Goal: Task Accomplishment & Management: Complete application form

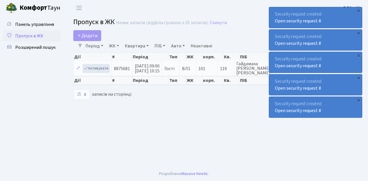
select select "25"
click at [37, 36] on span "Пропуск в ЖК" at bounding box center [29, 36] width 28 height 6
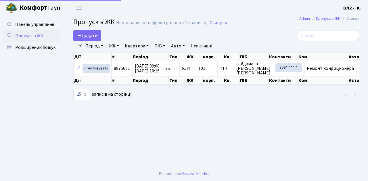
select select "25"
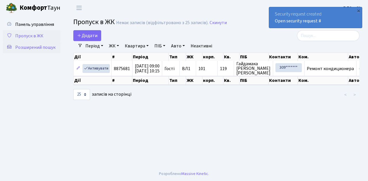
click at [43, 47] on span "Розширений пошук" at bounding box center [35, 47] width 40 height 6
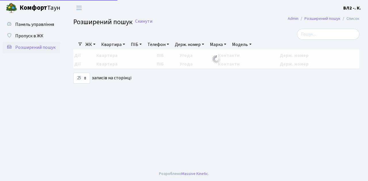
select select "25"
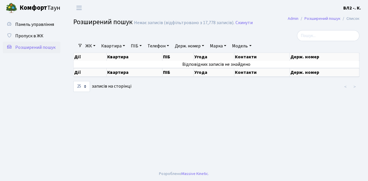
click at [113, 45] on link "Квартира" at bounding box center [113, 46] width 28 height 10
type input "151"
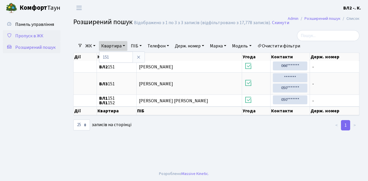
click at [33, 36] on span "Пропуск в ЖК" at bounding box center [29, 36] width 28 height 6
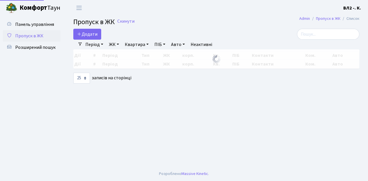
select select "25"
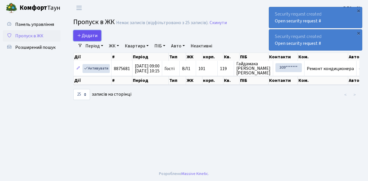
click at [85, 36] on span "Додати" at bounding box center [87, 35] width 20 height 6
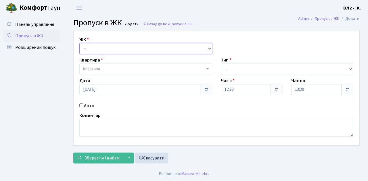
click at [95, 50] on select "- ВЛ1, Ужгородський пров., 4/1 ВЛ2, Голосіївський просп., 76 ВЛ3, пр.Голосіївсь…" at bounding box center [145, 48] width 133 height 11
select select "317"
click at [79, 43] on select "- ВЛ1, Ужгородський пров., 4/1 ВЛ2, Голосіївський просп., 76 ВЛ3, пр.Голосіївсь…" at bounding box center [145, 48] width 133 height 11
select select
click at [101, 71] on span "Квартира" at bounding box center [144, 69] width 122 height 6
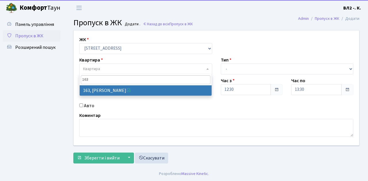
type input "163"
select select "38425"
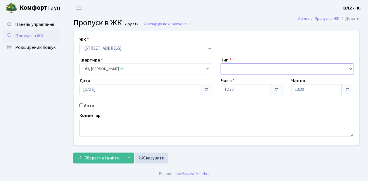
click at [230, 69] on select "- Доставка Таксі Гості Сервіс" at bounding box center [287, 68] width 133 height 11
select select "1"
click at [221, 63] on select "- Доставка Таксі Гості Сервіс" at bounding box center [287, 68] width 133 height 11
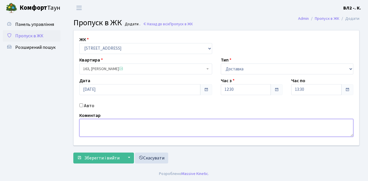
click at [91, 127] on textarea at bounding box center [216, 128] width 274 height 18
type textarea "Вода"
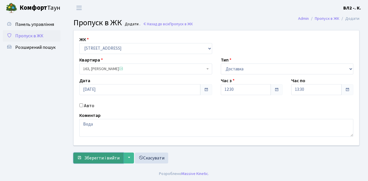
click at [95, 157] on span "Зберегти і вийти" at bounding box center [101, 158] width 35 height 6
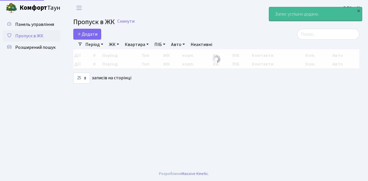
select select "25"
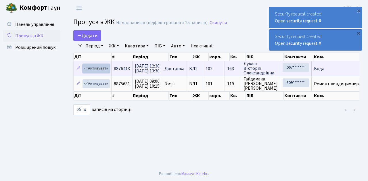
click at [101, 67] on link "Активувати" at bounding box center [95, 68] width 27 height 9
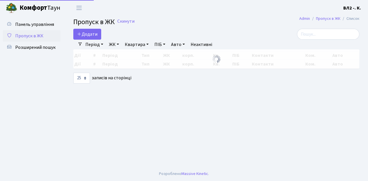
select select "25"
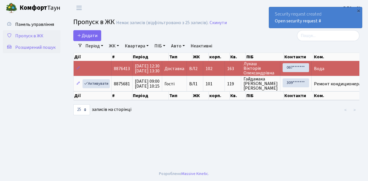
click at [35, 45] on span "Розширений пошук" at bounding box center [35, 47] width 40 height 6
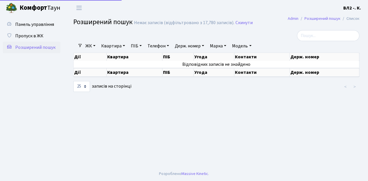
select select "25"
click at [111, 46] on link "Квартира" at bounding box center [113, 46] width 28 height 10
type input "52"
